Goal: Task Accomplishment & Management: Use online tool/utility

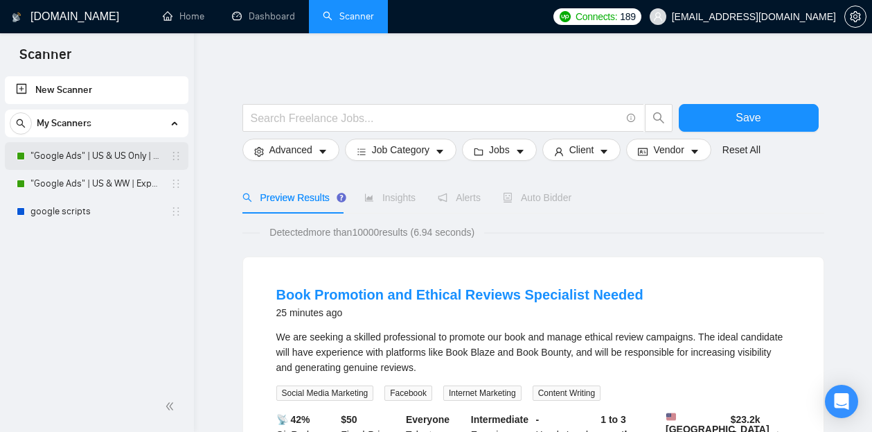
click at [61, 154] on link ""Google Ads" | US & US Only | Expert" at bounding box center [96, 156] width 132 height 28
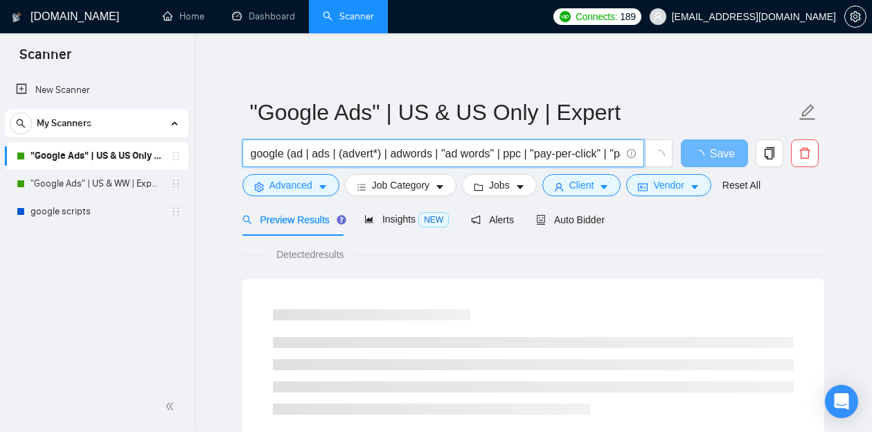
drag, startPoint x: 251, startPoint y: 150, endPoint x: 592, endPoint y: 155, distance: 340.9
click at [592, 155] on input "google (ad | ads | (advert*) | adwords | "ad words" | ppc | "pay-per-click" | "…" at bounding box center [436, 153] width 370 height 17
click at [571, 155] on input "google (ad | ads | (advert*) | adwords | "ad words" | ppc | "pay-per-click" | "…" at bounding box center [436, 153] width 370 height 17
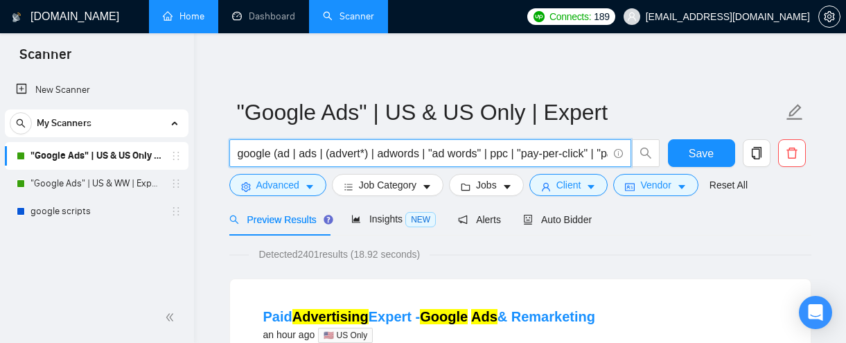
click at [190, 22] on link "Home" at bounding box center [184, 16] width 42 height 12
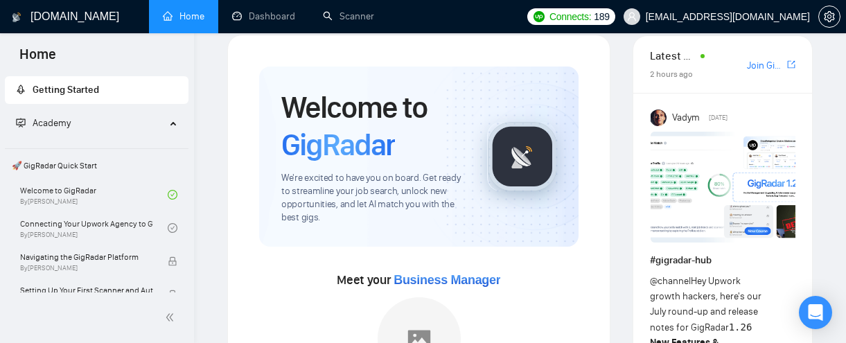
scroll to position [1, 0]
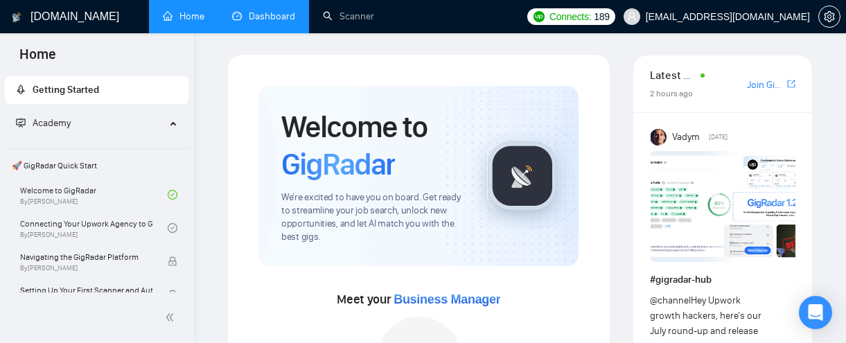
click at [267, 17] on link "Dashboard" at bounding box center [263, 16] width 63 height 12
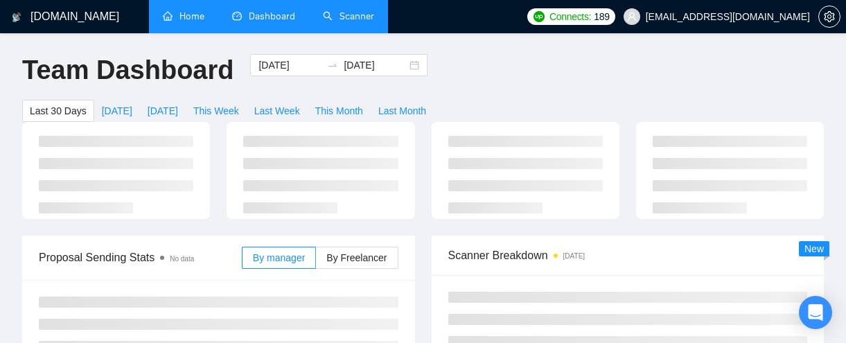
click at [355, 22] on link "Scanner" at bounding box center [348, 16] width 51 height 12
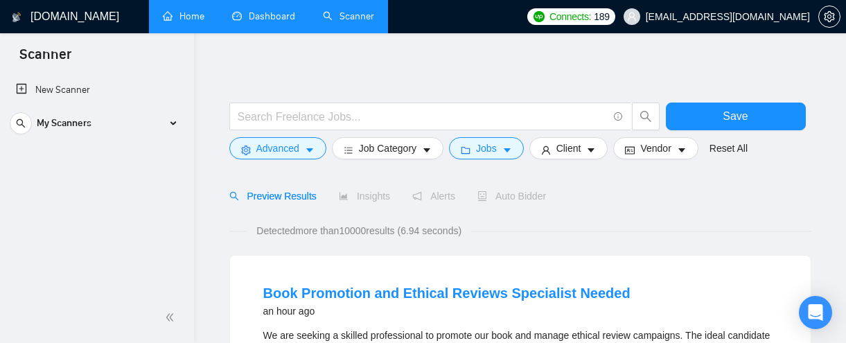
scroll to position [13, 0]
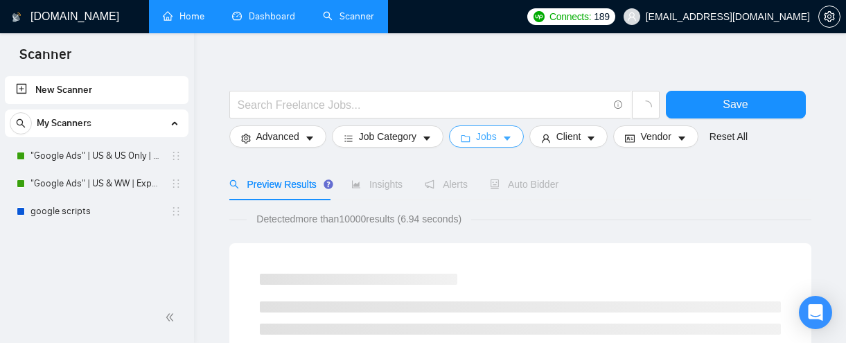
click at [504, 141] on button "Jobs" at bounding box center [486, 136] width 75 height 22
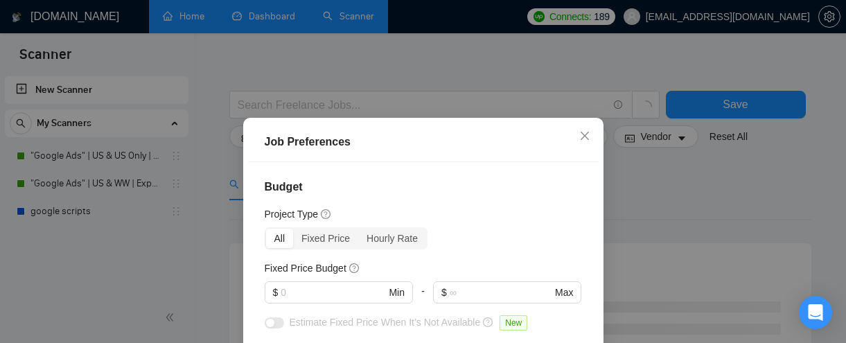
click at [634, 219] on div "Job Preferences Budget Project Type All Fixed Price Hourly Rate Fixed Price Bud…" at bounding box center [423, 171] width 846 height 343
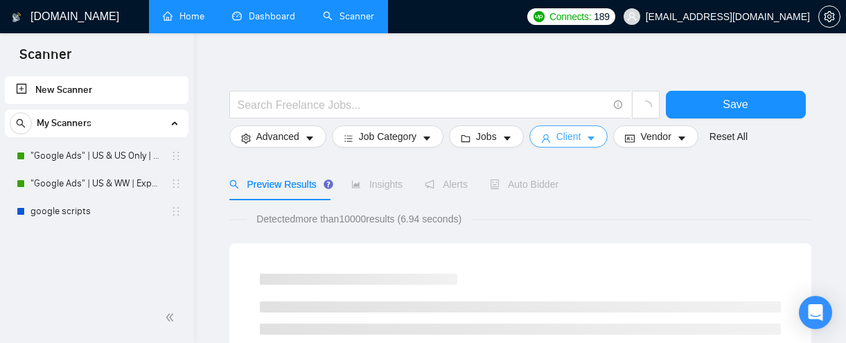
click at [581, 141] on span "Client" at bounding box center [568, 136] width 25 height 15
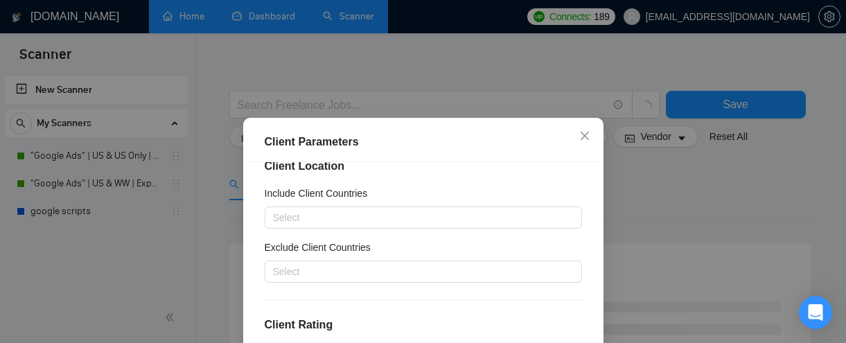
scroll to position [0, 0]
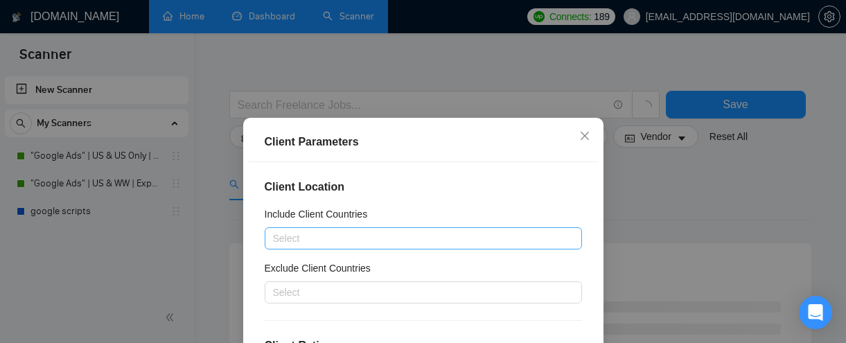
click at [324, 231] on div at bounding box center [416, 238] width 296 height 17
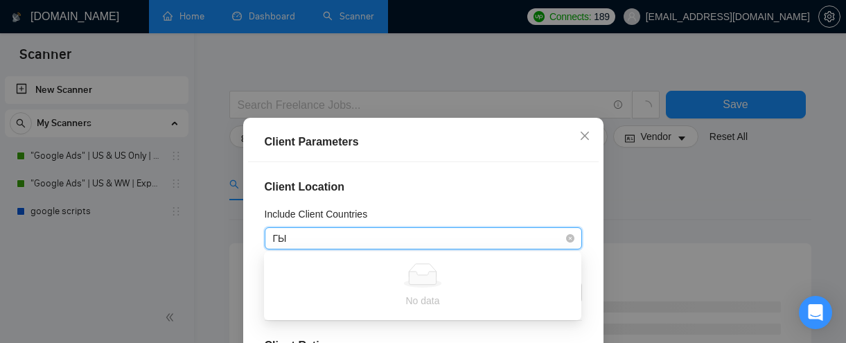
type input "Г"
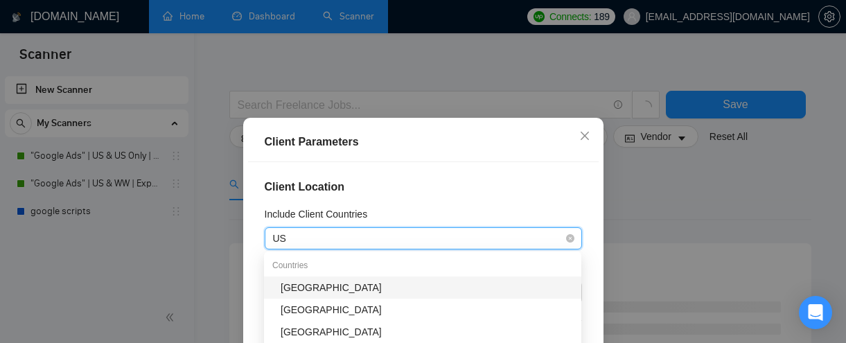
type input "US"
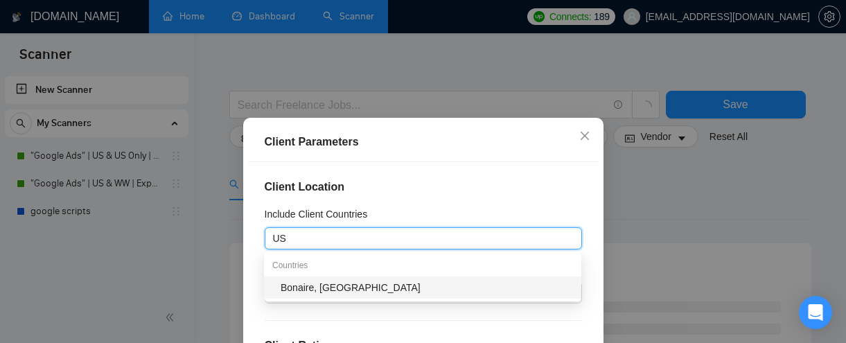
click at [658, 220] on div "Client Parameters Client Location Include Client Countries US US Exclude Client…" at bounding box center [423, 171] width 846 height 343
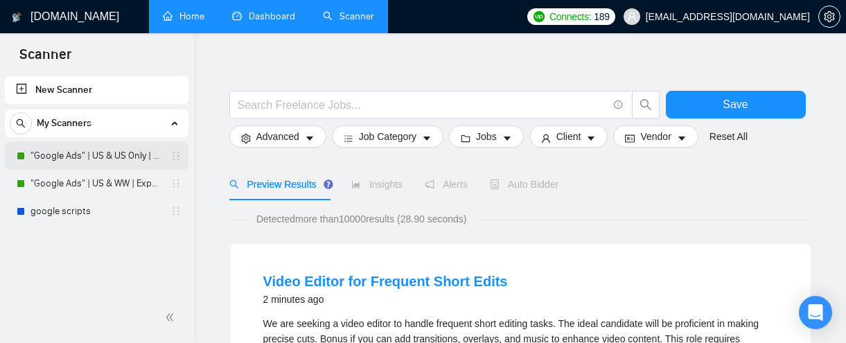
click at [77, 158] on link ""Google Ads" | US & US Only | Expert" at bounding box center [96, 156] width 132 height 28
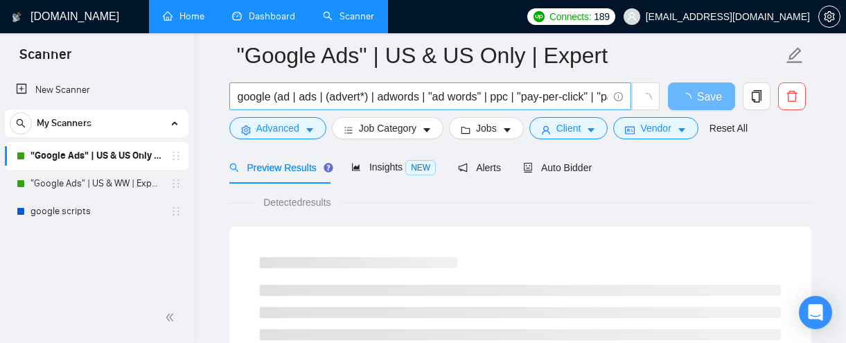
scroll to position [64, 0]
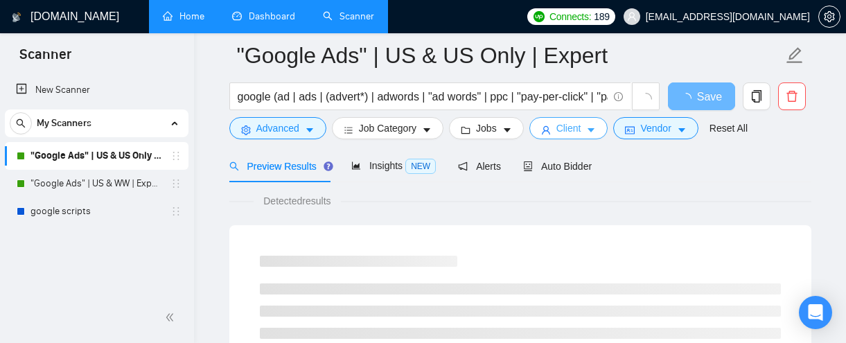
click at [565, 130] on span "Client" at bounding box center [568, 128] width 25 height 15
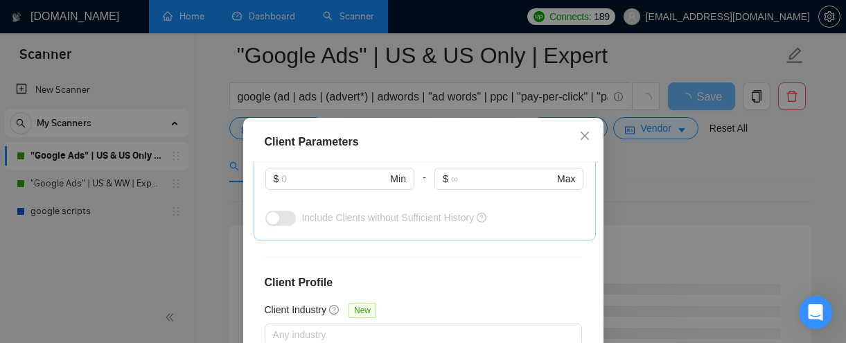
scroll to position [561, 0]
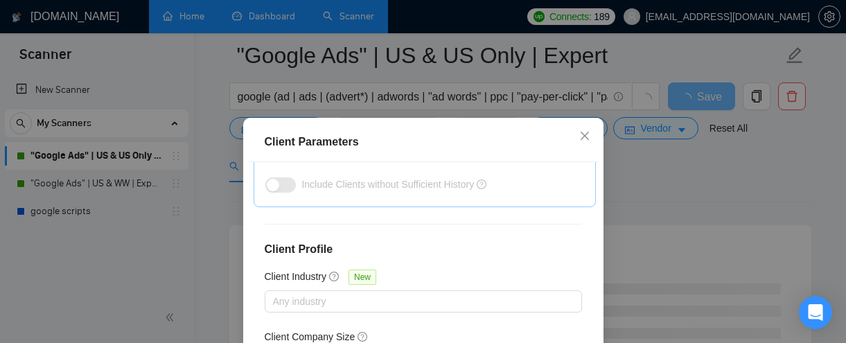
click at [646, 181] on div "Client Parameters Client Location Include Client Countries United States Exclud…" at bounding box center [423, 171] width 846 height 343
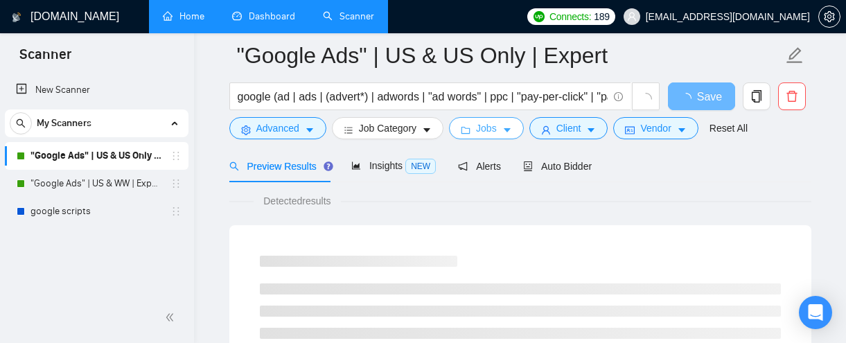
click at [481, 126] on span "Jobs" at bounding box center [486, 128] width 21 height 15
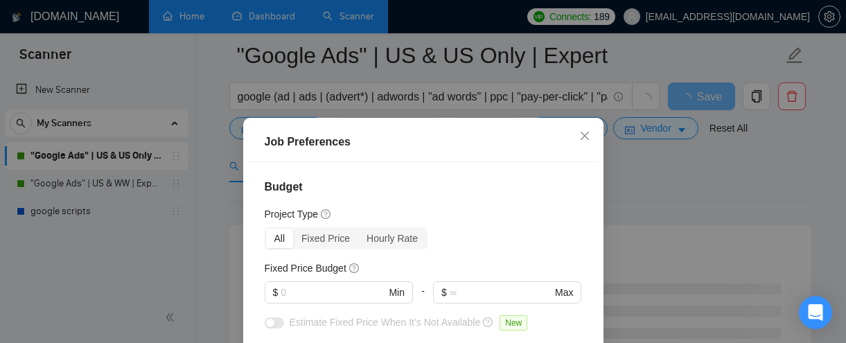
click at [645, 179] on div "Job Preferences Budget Project Type All Fixed Price Hourly Rate Fixed Price Bud…" at bounding box center [423, 171] width 846 height 343
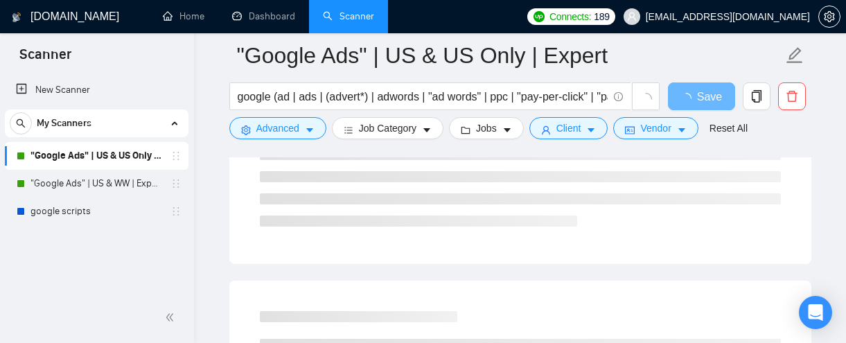
scroll to position [209, 0]
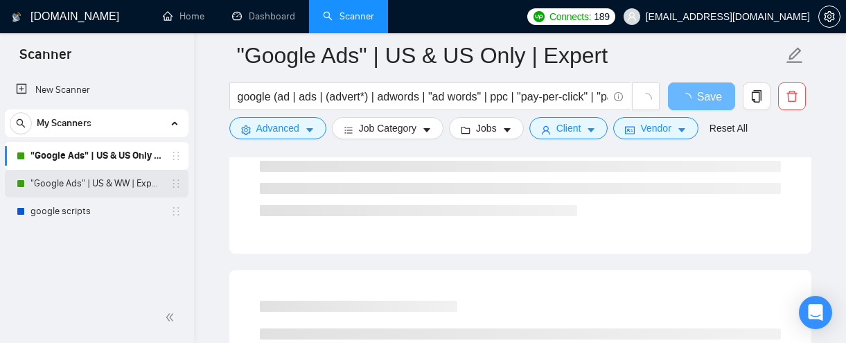
click at [73, 180] on link ""Google Ads" | US & WW | Expert" at bounding box center [96, 184] width 132 height 28
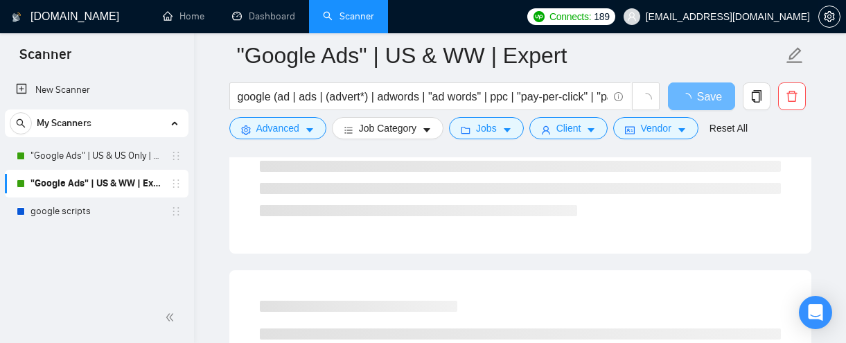
click at [764, 10] on span "[EMAIL_ADDRESS][DOMAIN_NAME]" at bounding box center [716, 16] width 203 height 44
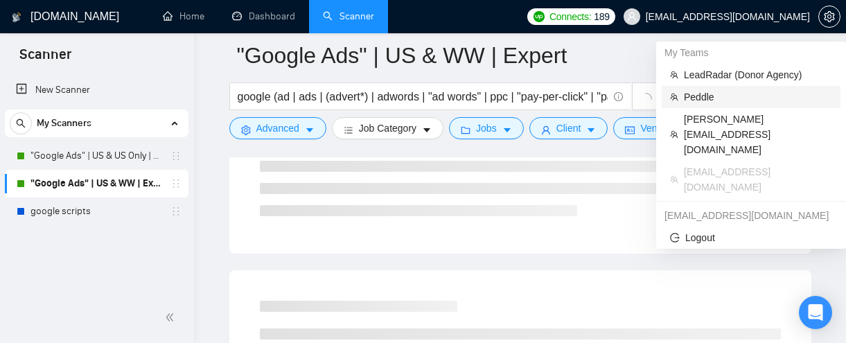
click at [702, 98] on span "Peddle" at bounding box center [758, 96] width 148 height 15
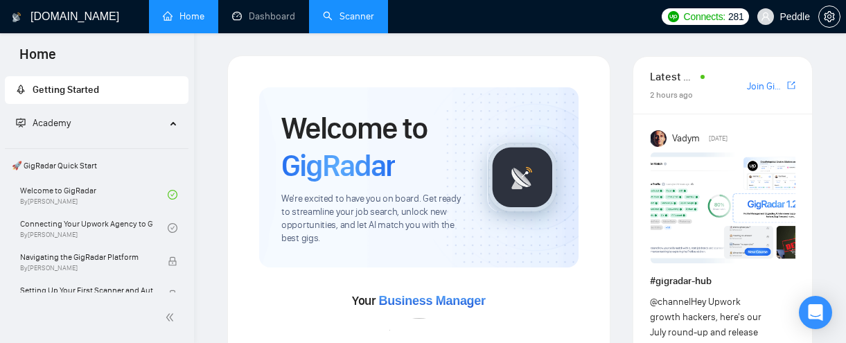
click at [331, 19] on link "Scanner" at bounding box center [348, 16] width 51 height 12
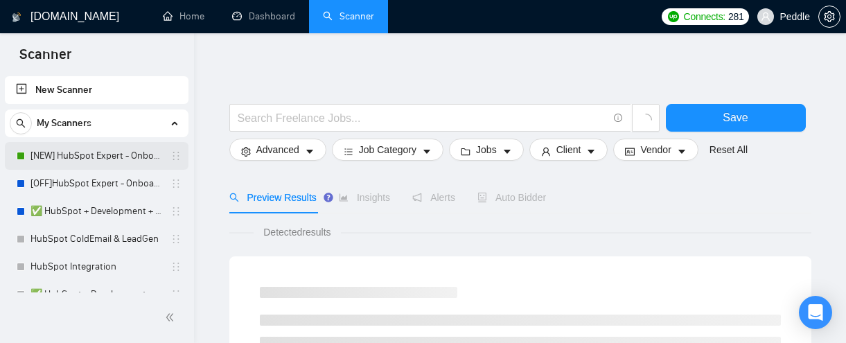
click at [98, 157] on link "[NEW] HubSpot Expert - Onboarding & Implementation (LIVE)" at bounding box center [96, 156] width 132 height 28
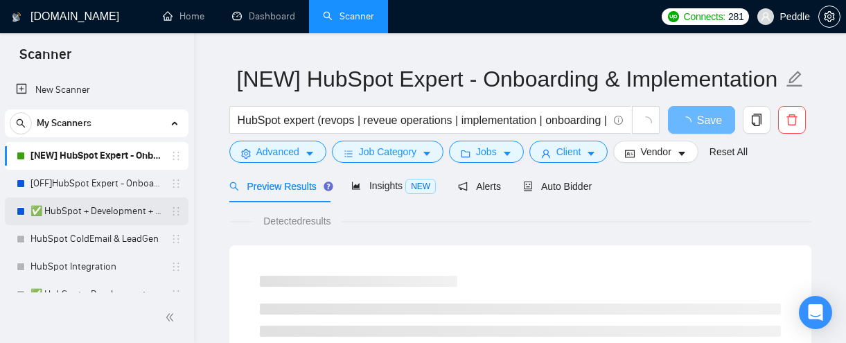
scroll to position [37, 0]
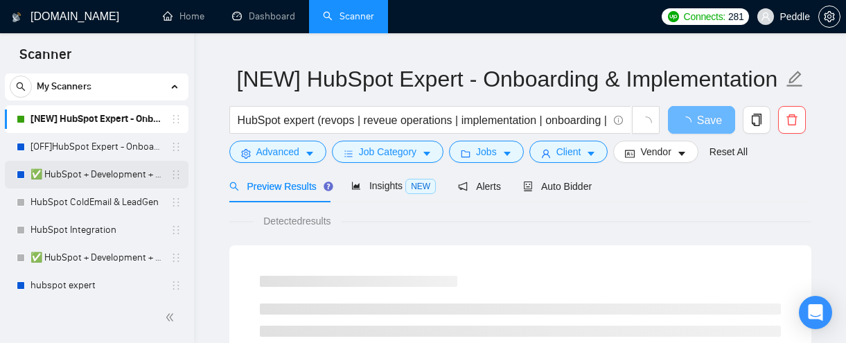
click at [70, 170] on link "✅ HubSpot + Development + US only" at bounding box center [96, 175] width 132 height 28
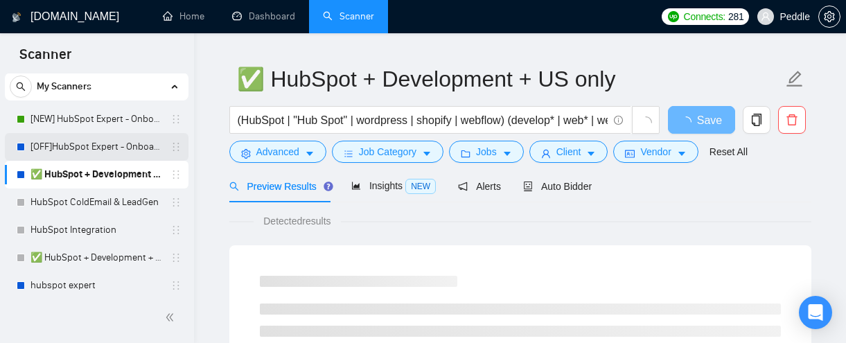
click at [75, 143] on link "[OFF]HubSpot Expert - Onboarding & Implementation (LIVE)" at bounding box center [96, 147] width 132 height 28
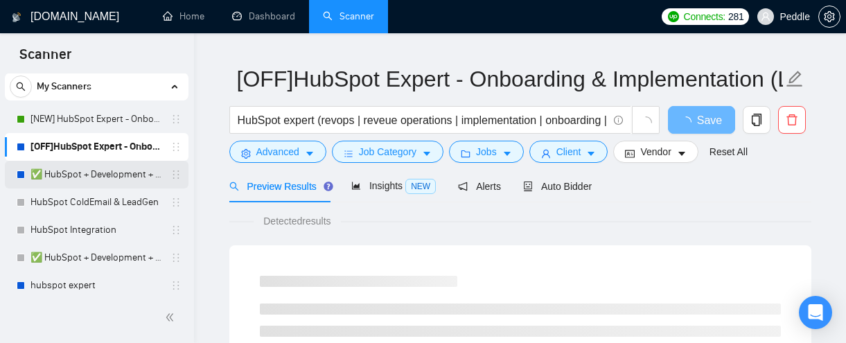
click at [82, 167] on link "✅ HubSpot + Development + US only" at bounding box center [96, 175] width 132 height 28
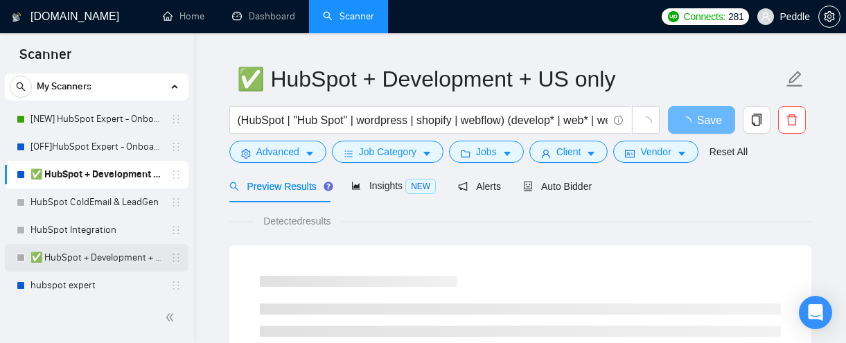
click at [71, 256] on link "✅ HubSpot + Development + World" at bounding box center [96, 258] width 132 height 28
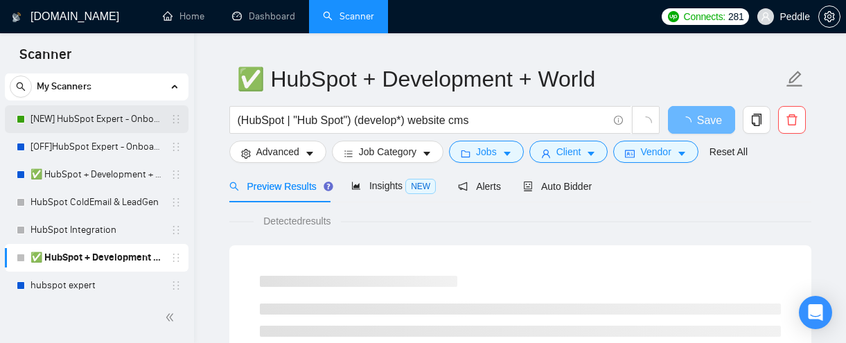
click at [81, 119] on link "[NEW] HubSpot Expert - Onboarding & Implementation (LIVE)" at bounding box center [96, 119] width 132 height 28
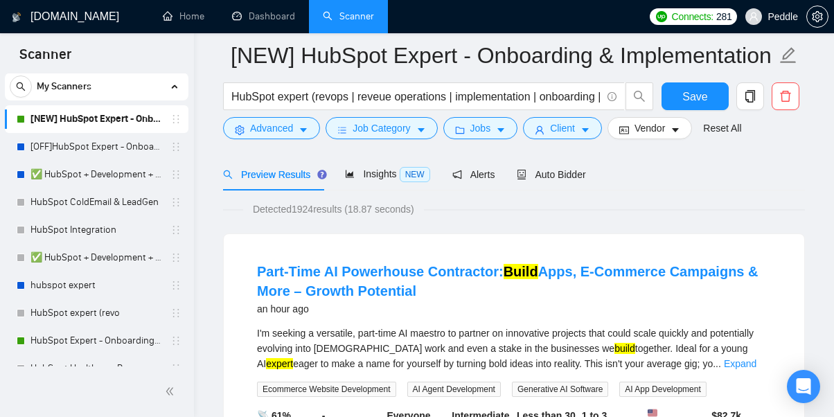
scroll to position [67, 0]
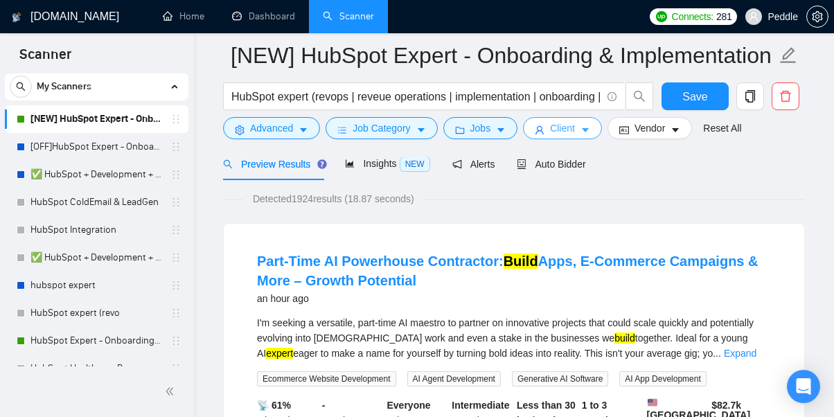
click at [575, 135] on span "Client" at bounding box center [562, 128] width 25 height 15
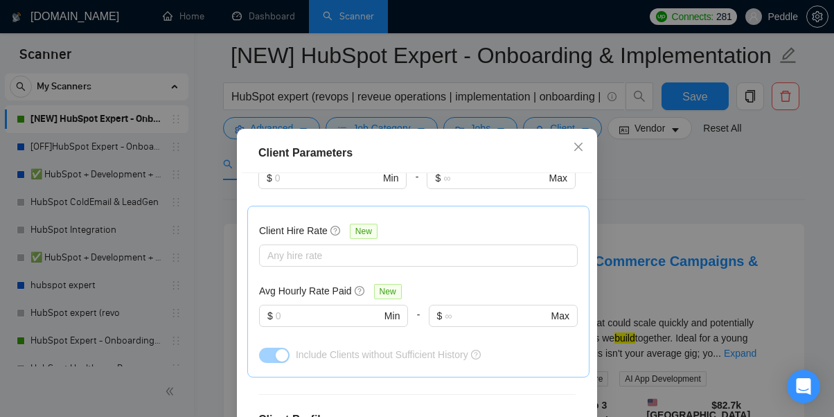
scroll to position [429, 0]
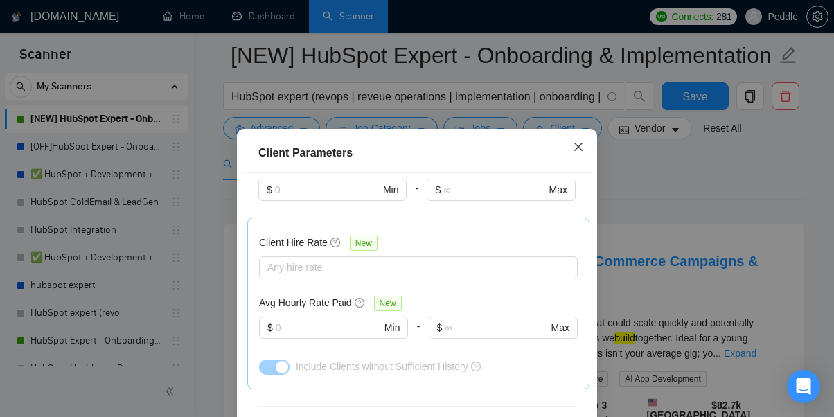
click at [583, 151] on icon "close" at bounding box center [578, 146] width 11 height 11
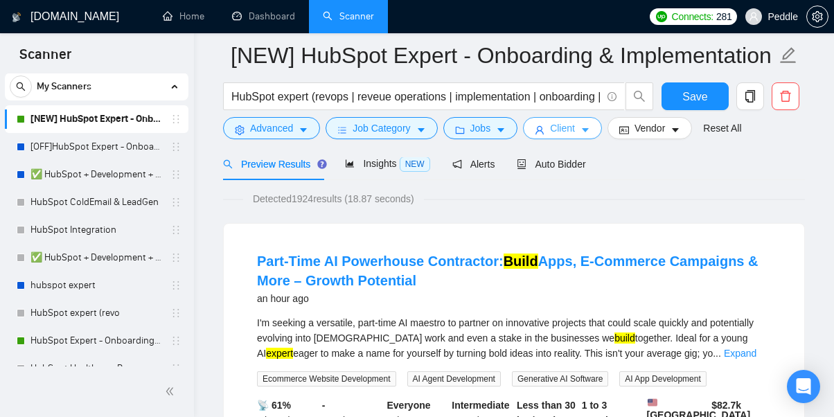
click at [575, 128] on span "Client" at bounding box center [562, 128] width 25 height 15
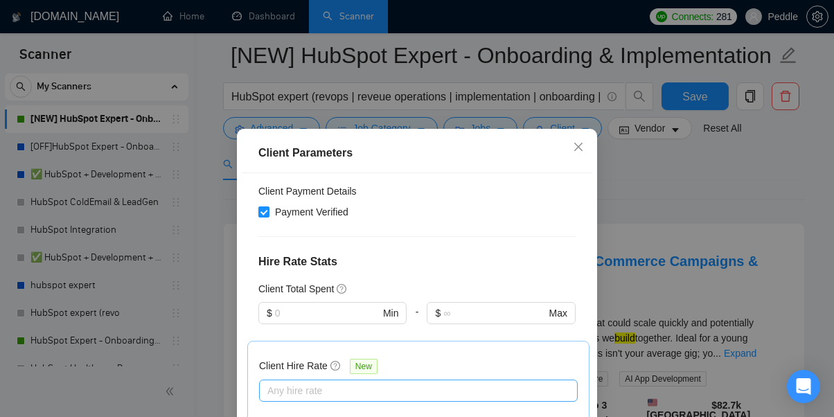
scroll to position [290, 0]
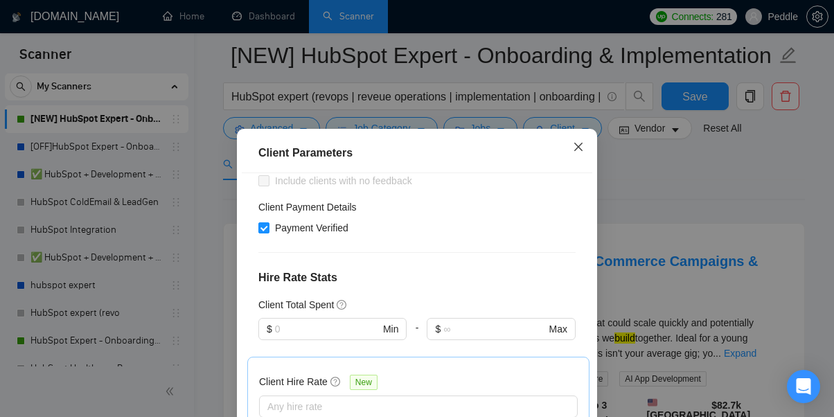
click at [583, 150] on icon "close" at bounding box center [578, 146] width 11 height 11
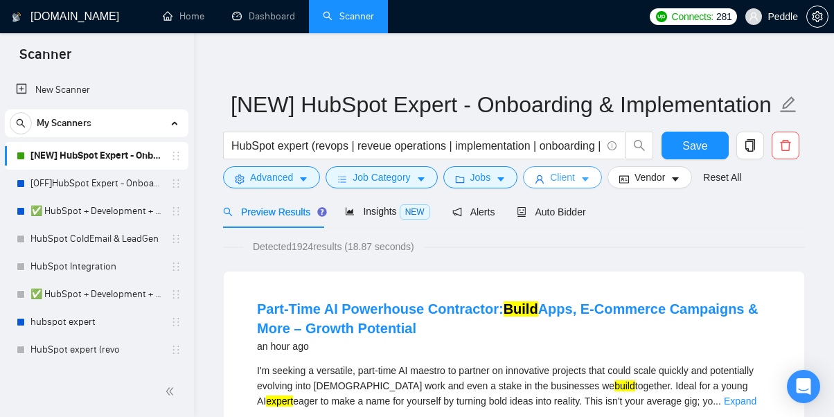
scroll to position [0, 0]
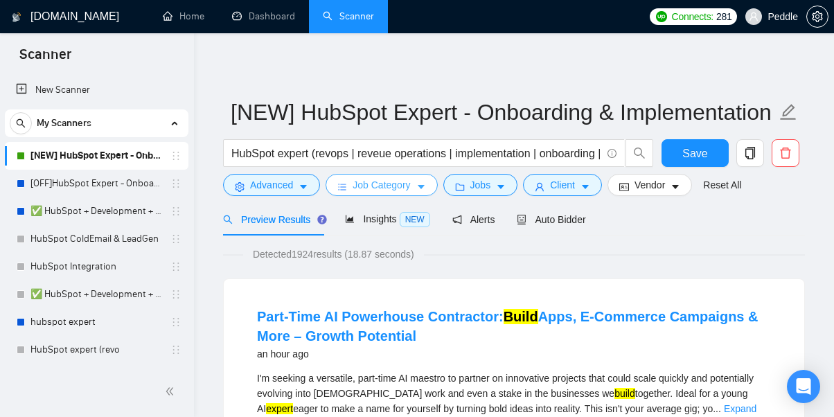
click at [373, 188] on span "Job Category" at bounding box center [381, 184] width 57 height 15
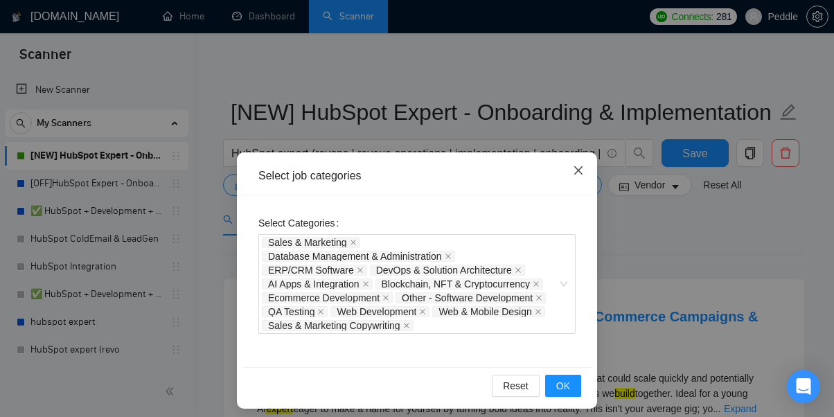
click at [580, 167] on icon "close" at bounding box center [578, 170] width 11 height 11
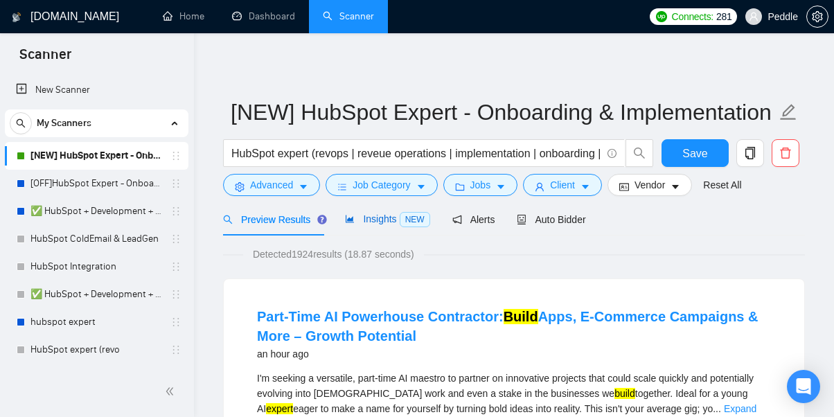
click at [378, 224] on div "Insights NEW" at bounding box center [387, 219] width 85 height 16
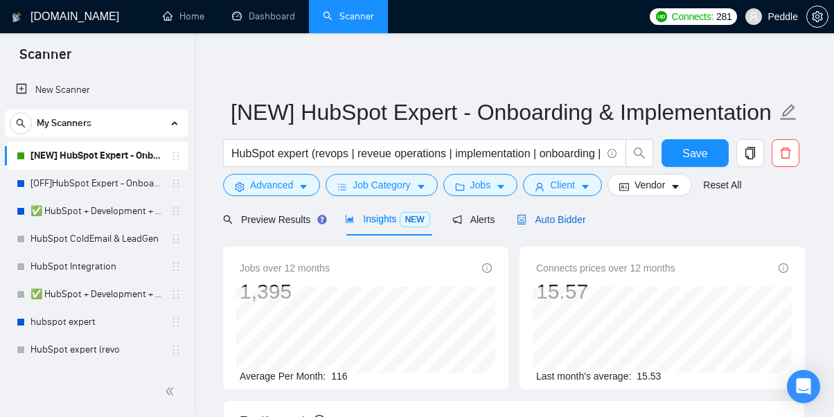
click at [565, 220] on span "Auto Bidder" at bounding box center [551, 219] width 69 height 11
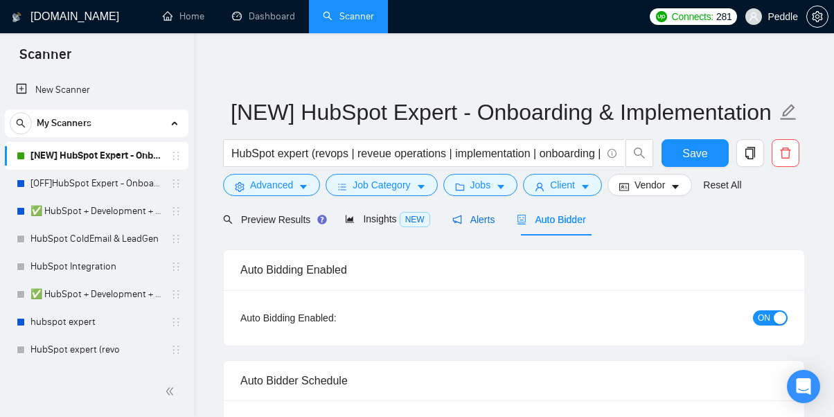
click at [481, 217] on span "Alerts" at bounding box center [473, 219] width 43 height 11
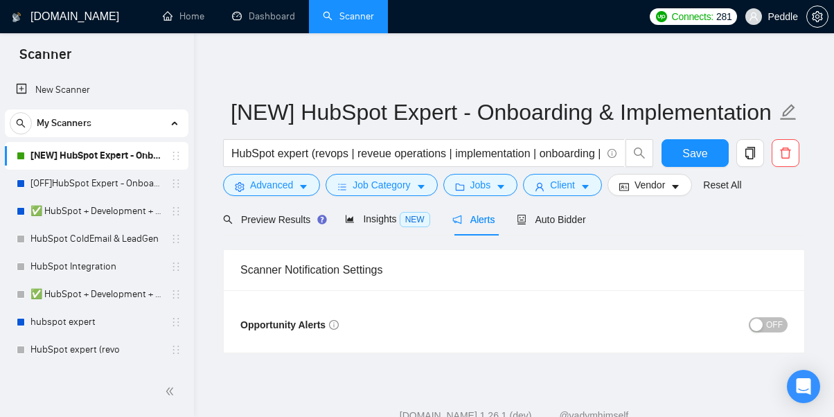
scroll to position [42, 0]
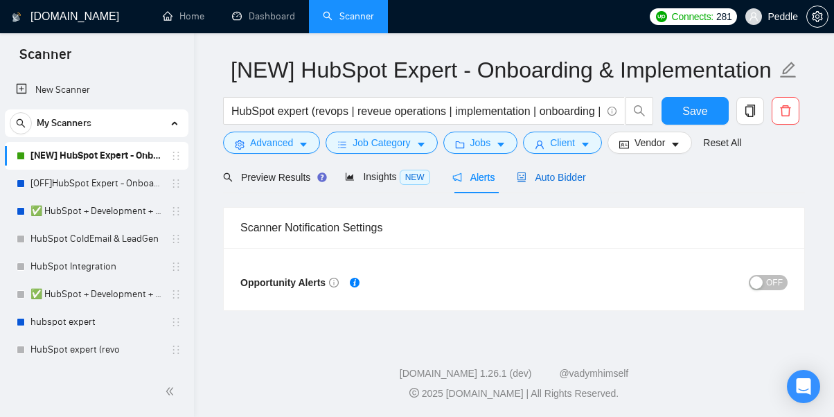
click at [569, 176] on span "Auto Bidder" at bounding box center [551, 177] width 69 height 11
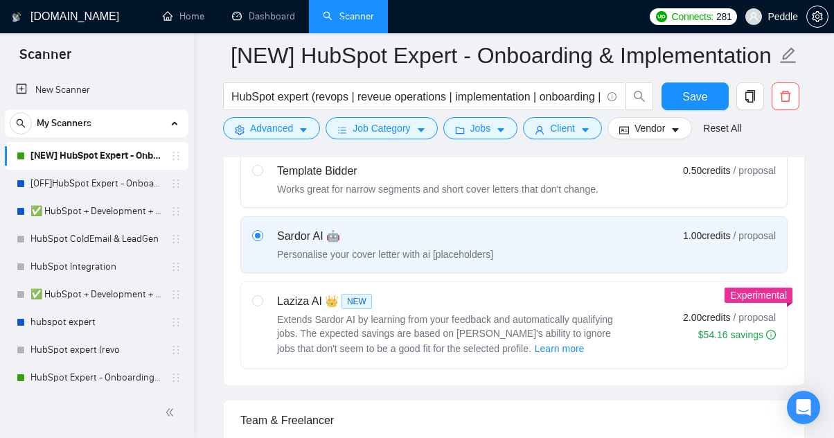
scroll to position [454, 0]
click at [258, 296] on input "radio" at bounding box center [257, 299] width 10 height 10
radio input "true"
radio input "false"
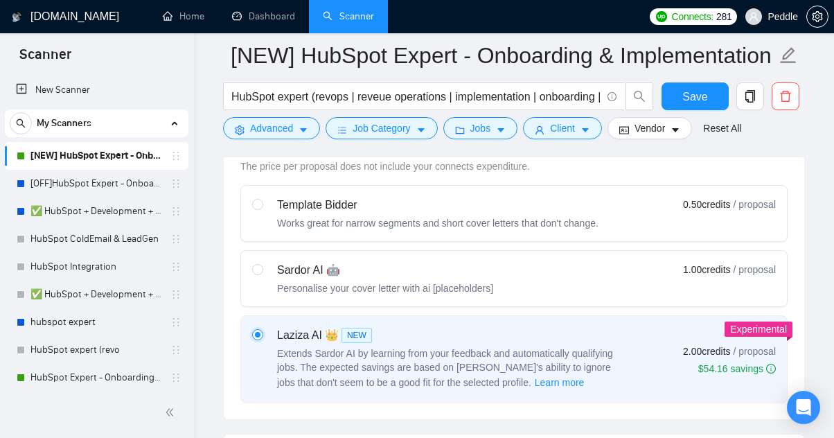
scroll to position [416, 0]
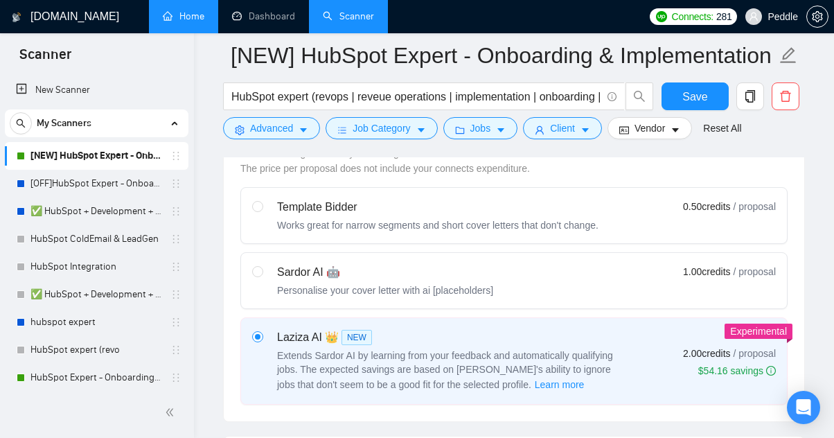
click at [184, 19] on link "Home" at bounding box center [184, 16] width 42 height 12
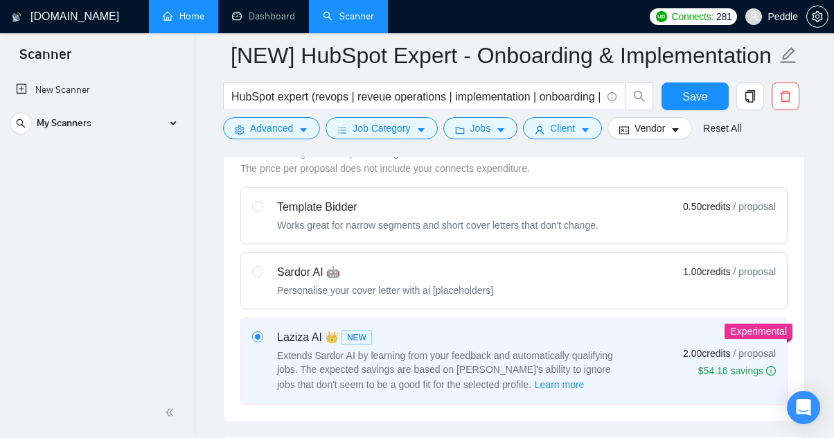
click at [190, 15] on link "Home" at bounding box center [184, 16] width 42 height 12
click at [190, 13] on link "Home" at bounding box center [184, 16] width 42 height 12
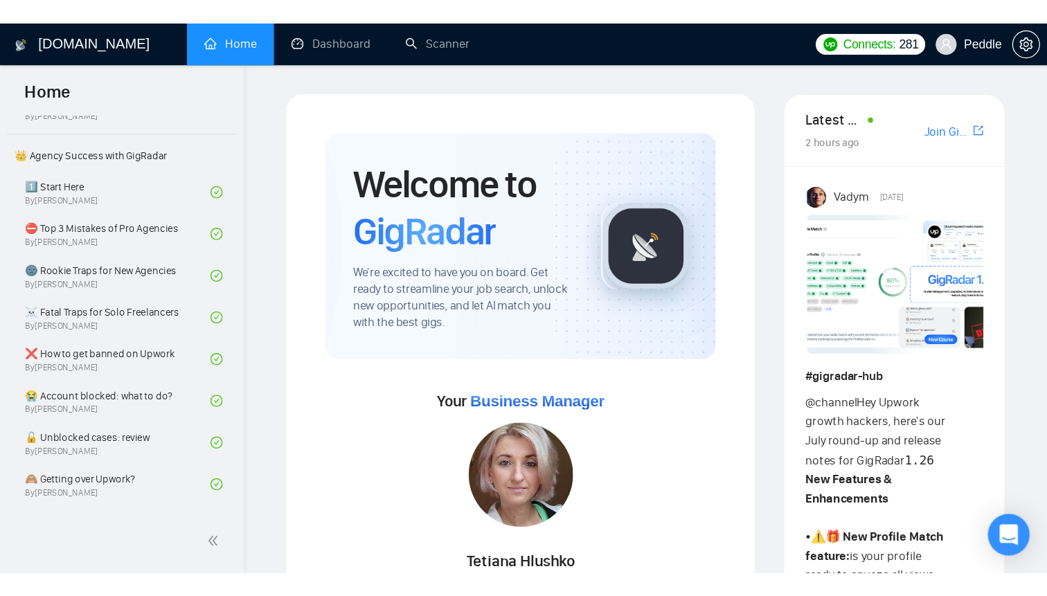
scroll to position [283, 0]
